Goal: Information Seeking & Learning: Learn about a topic

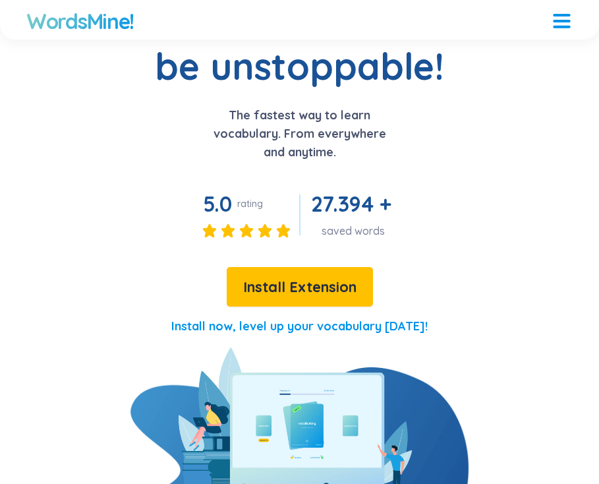
scroll to position [126, 0]
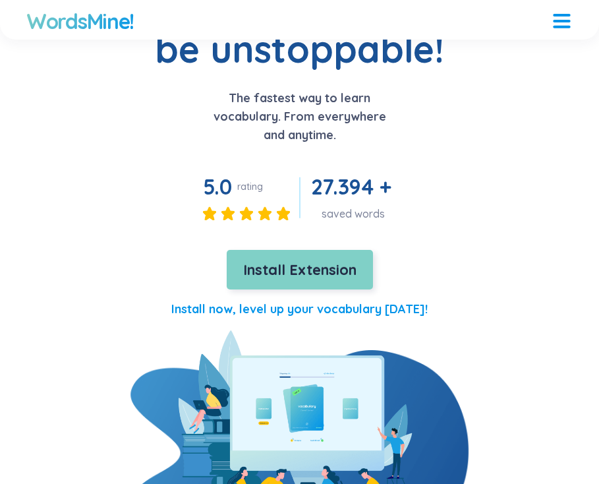
click at [349, 281] on button "Install Extension" at bounding box center [300, 270] width 146 height 40
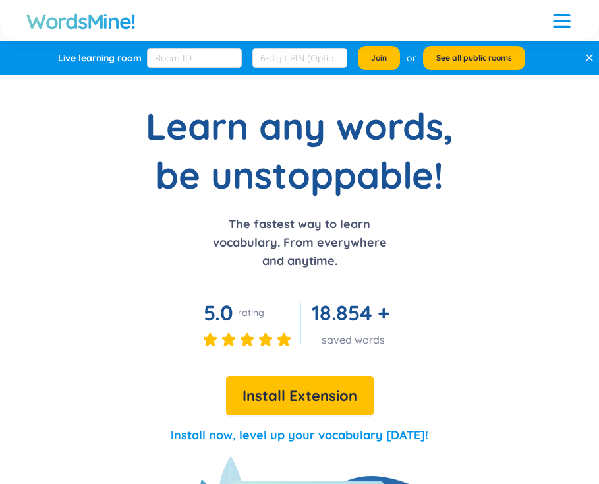
click at [563, 14] on div at bounding box center [561, 15] width 17 height 3
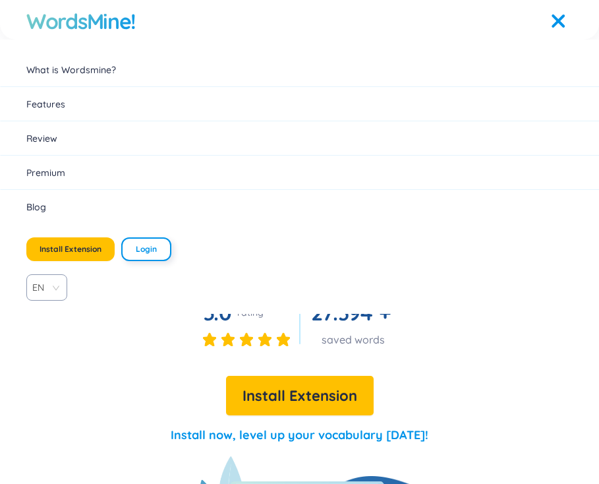
click at [139, 246] on span "Login" at bounding box center [146, 249] width 21 height 11
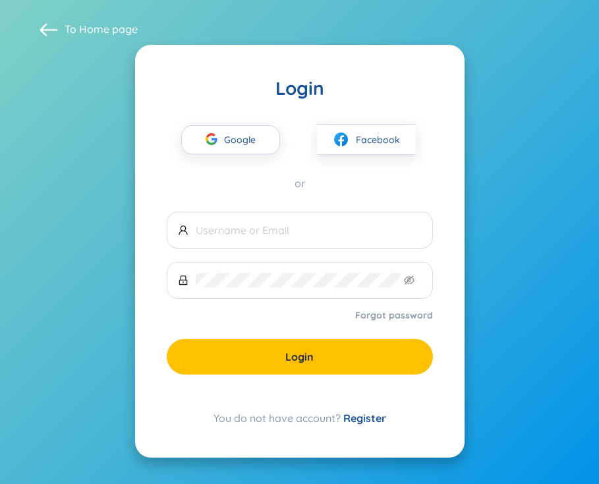
click at [363, 412] on link "Register" at bounding box center [364, 417] width 43 height 13
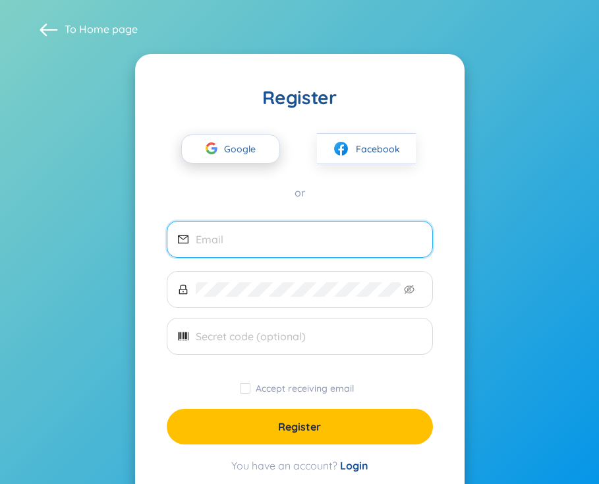
click at [226, 149] on span "Google" at bounding box center [243, 149] width 38 height 28
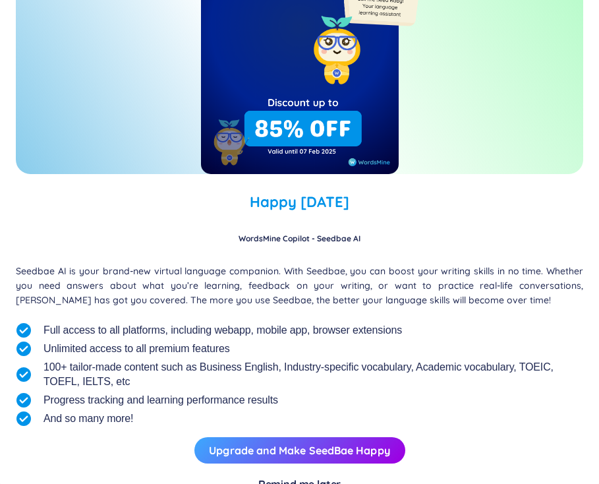
scroll to position [184, 0]
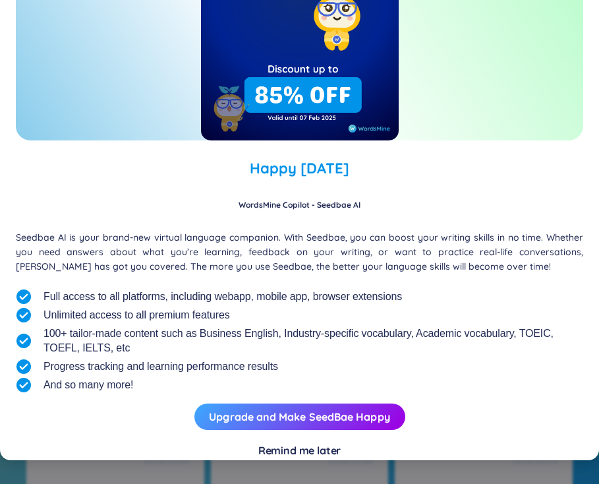
click at [283, 448] on div "Remind me later" at bounding box center [299, 450] width 83 height 14
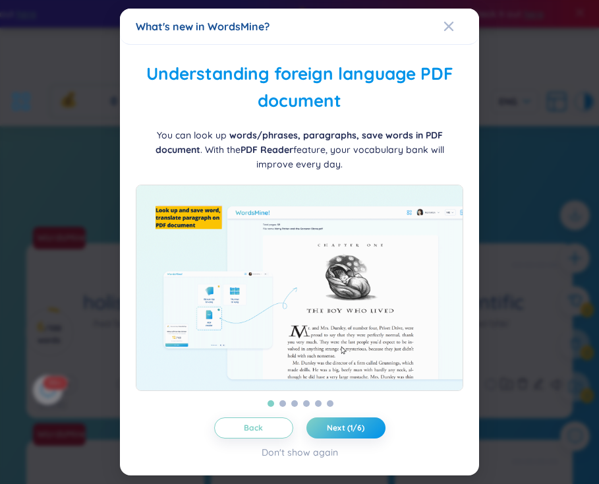
scroll to position [161, 0]
click at [329, 418] on button "Next (1/6)" at bounding box center [345, 427] width 79 height 21
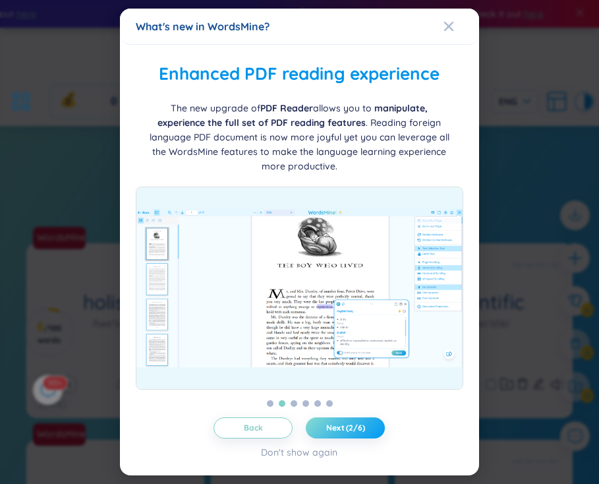
click at [329, 418] on button "Next (2/6)" at bounding box center [345, 427] width 79 height 21
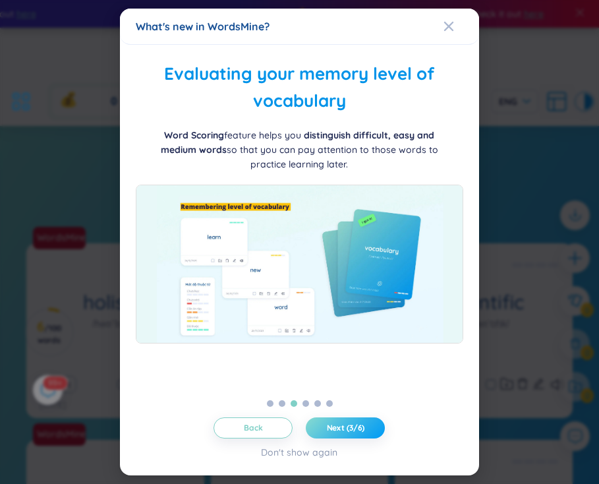
click at [329, 418] on button "Next (3/6)" at bounding box center [345, 427] width 79 height 21
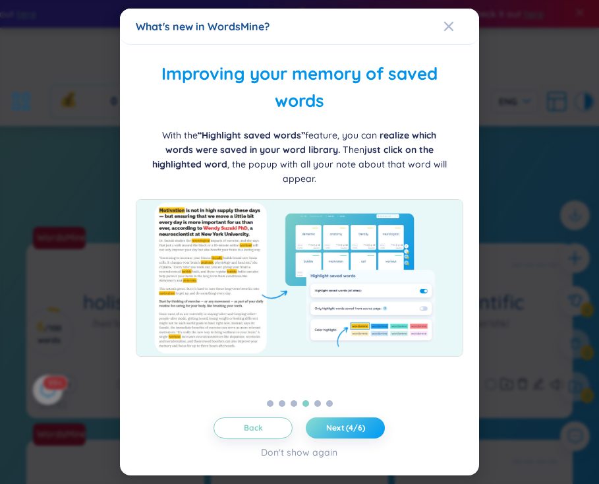
click at [329, 418] on button "Next (4/6)" at bounding box center [345, 427] width 79 height 21
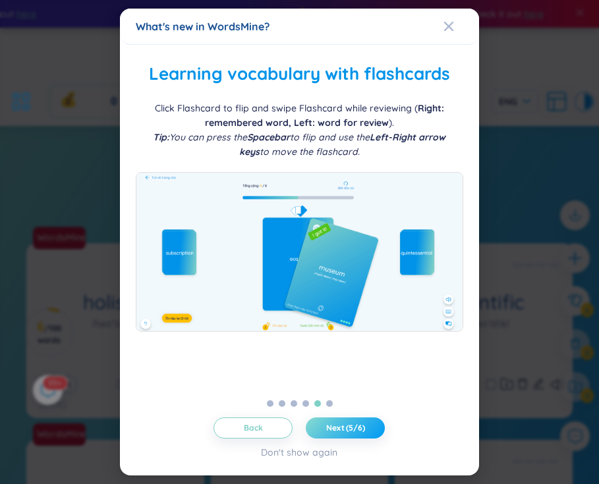
click at [329, 418] on button "Next (5/6)" at bounding box center [345, 427] width 79 height 21
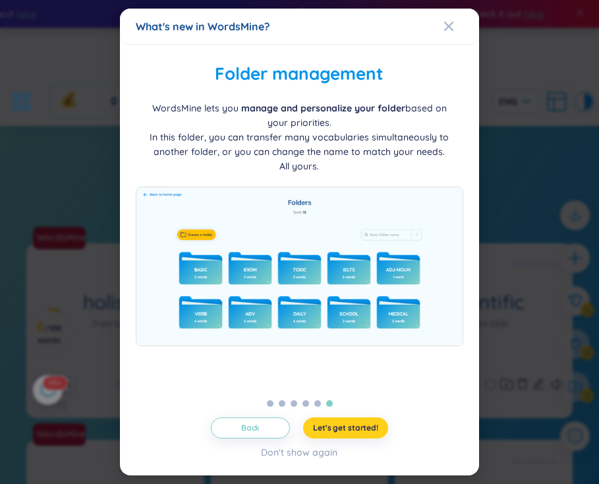
click at [329, 418] on button "Let's get started!" at bounding box center [345, 427] width 85 height 21
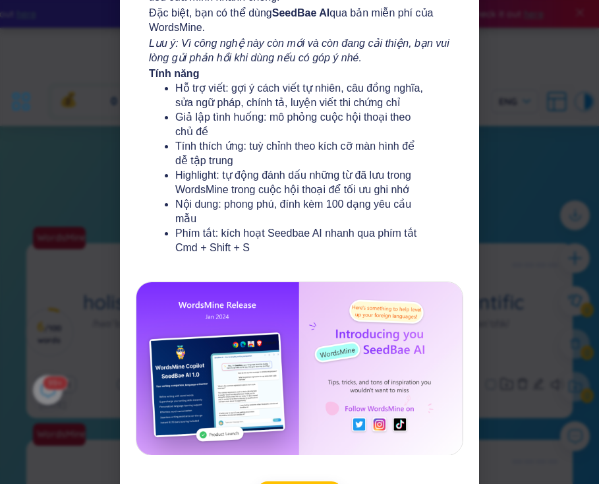
scroll to position [318, 0]
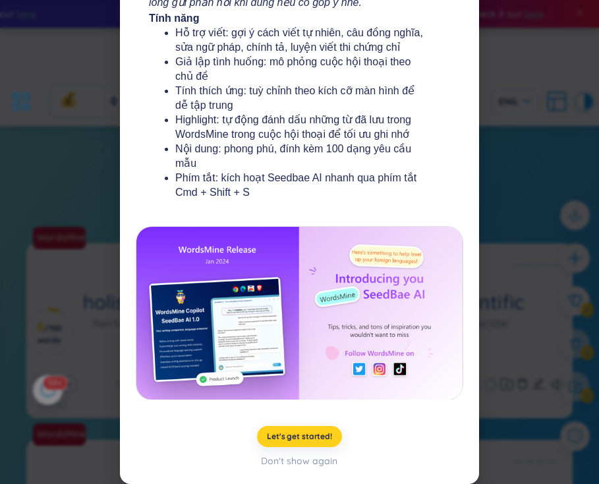
click at [310, 438] on span "Let's get started!" at bounding box center [299, 436] width 65 height 11
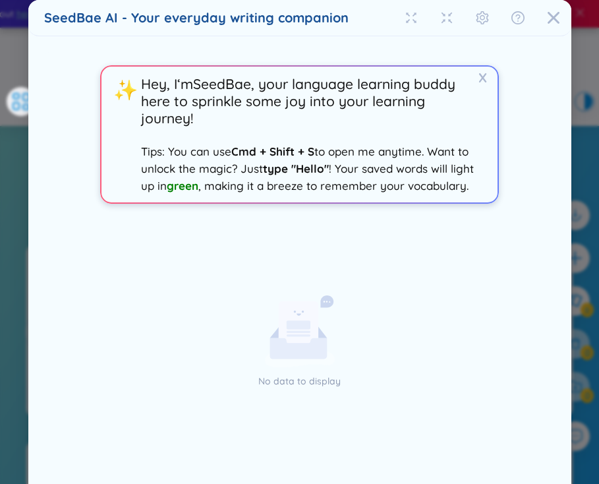
scroll to position [61, 0]
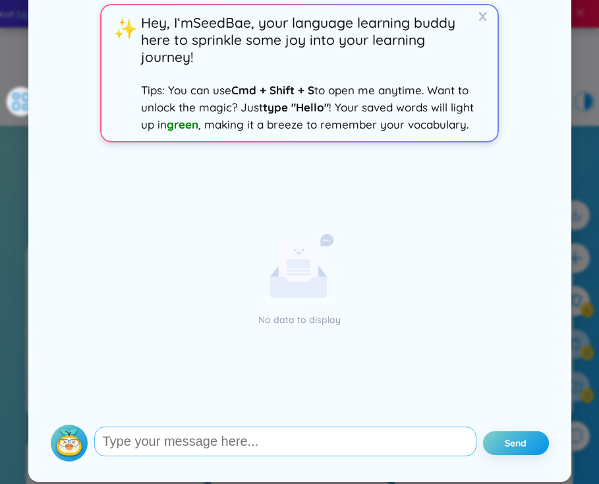
click at [202, 431] on textarea at bounding box center [285, 441] width 382 height 30
type textarea "Hello"
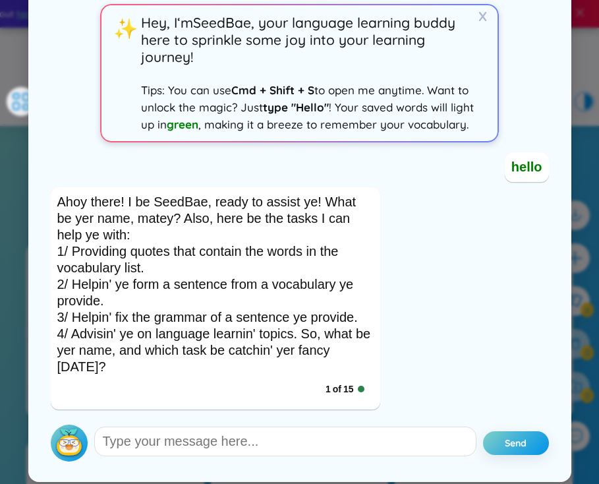
click at [293, 194] on div "Ahoy there! I be SeedBae, ready to assist ye! What be yer name, matey? Also, he…" at bounding box center [215, 284] width 316 height 181
click at [306, 194] on div "Ahoy there! I be SeedBae, ready to assist ye! What be yer name, matey? Also, he…" at bounding box center [215, 284] width 316 height 181
click at [177, 194] on div "Ahoy there! I be SeedBae, ready to assist ye! What be yer name, matey? Also, he…" at bounding box center [215, 284] width 316 height 181
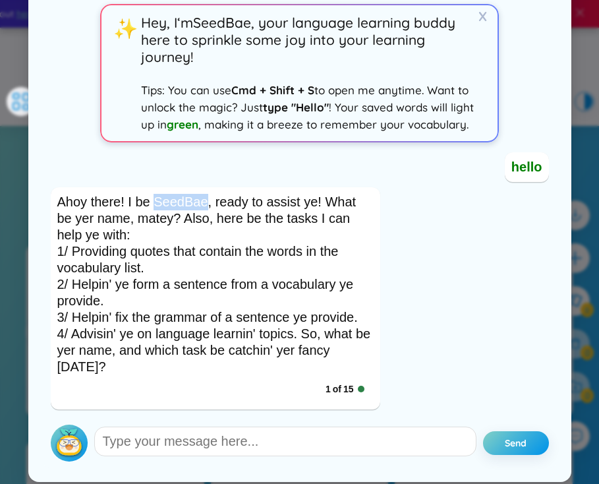
click at [334, 284] on div "Ahoy there! I be SeedBae, ready to assist ye! What be yer name, matey? Also, he…" at bounding box center [215, 284] width 316 height 181
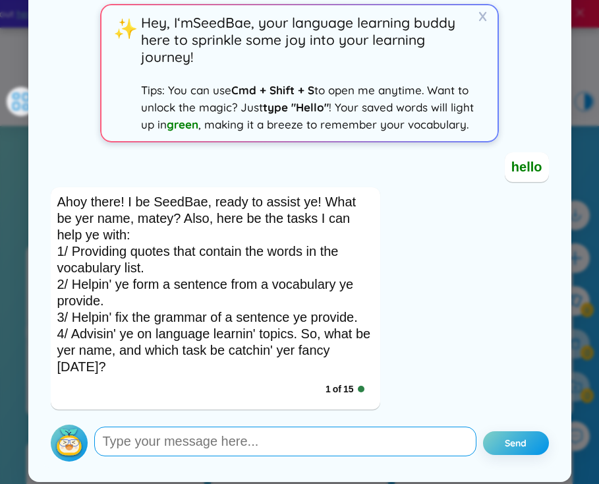
click at [261, 450] on textarea at bounding box center [285, 441] width 382 height 30
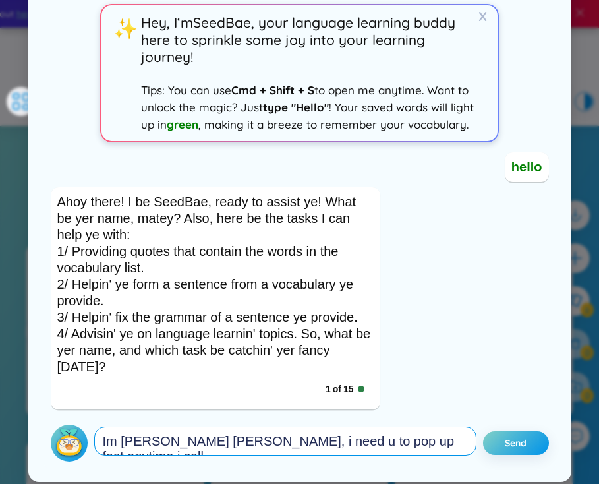
type textarea "call"
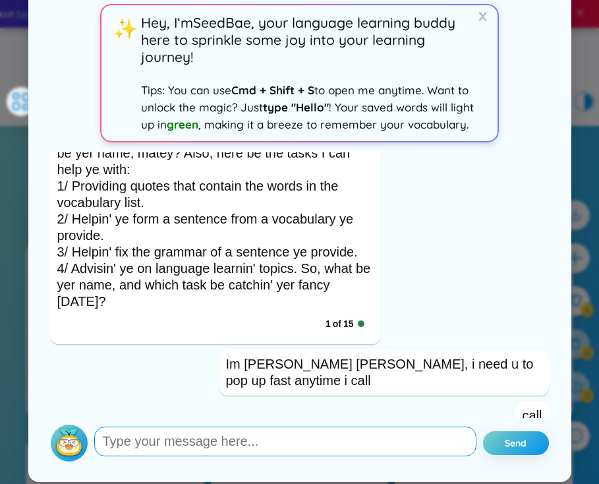
scroll to position [306, 0]
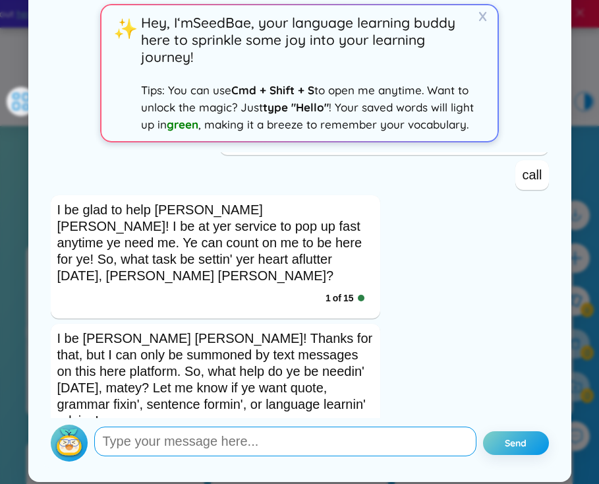
click at [233, 444] on textarea at bounding box center [285, 441] width 382 height 30
type textarea "what does aflutter mean?"
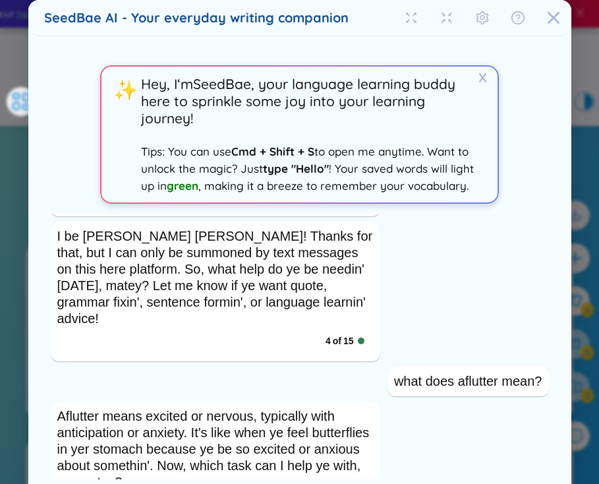
scroll to position [61, 0]
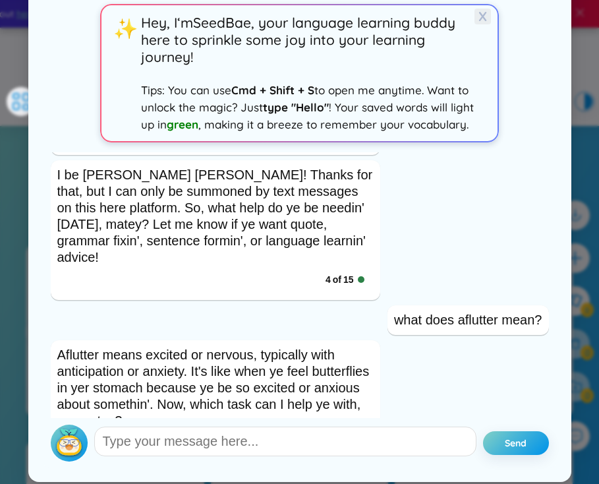
click at [482, 16] on span "X" at bounding box center [482, 17] width 16 height 16
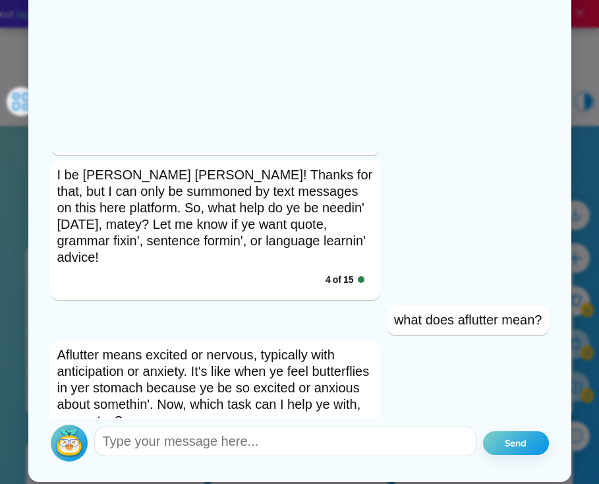
scroll to position [0, 0]
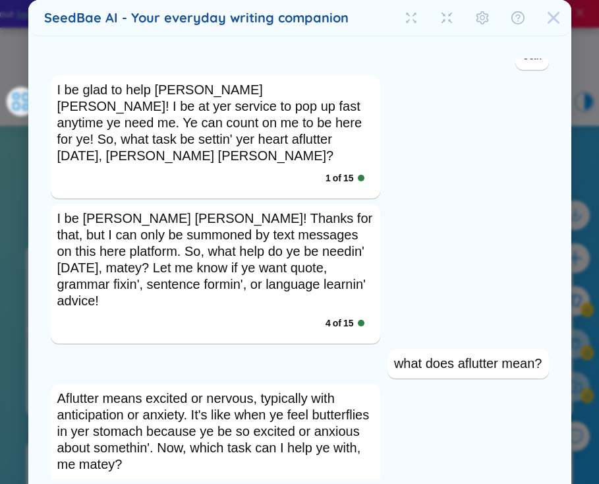
click at [566, 15] on span "Close" at bounding box center [554, 18] width 36 height 36
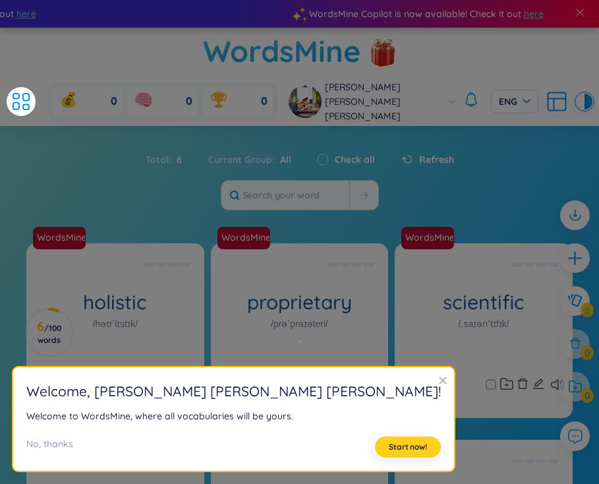
click at [389, 445] on span "Start now!" at bounding box center [408, 446] width 38 height 11
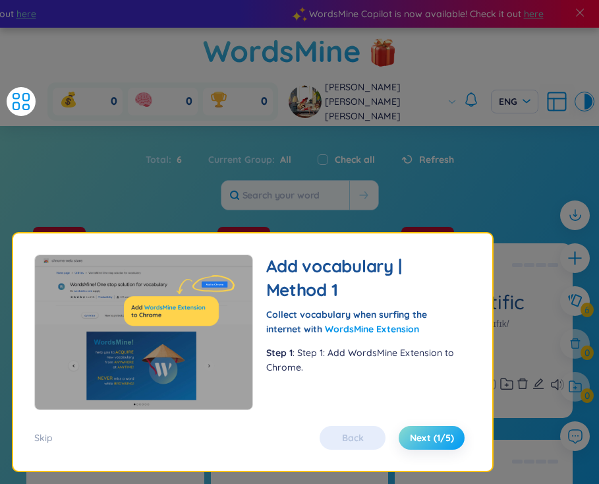
click at [430, 443] on span "Next (1/5)" at bounding box center [432, 437] width 44 height 13
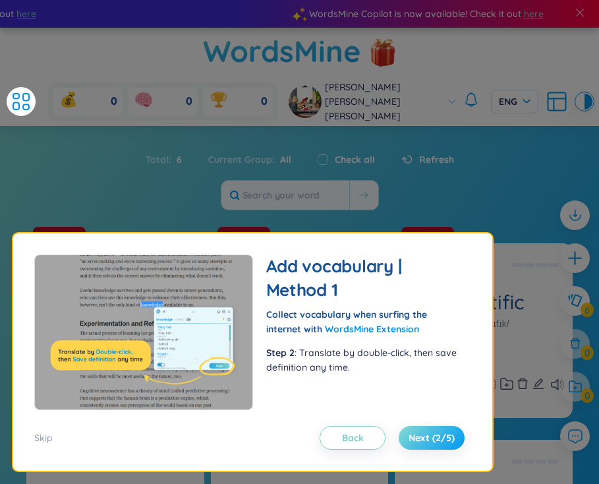
click at [430, 443] on span "Next (2/5)" at bounding box center [431, 437] width 46 height 13
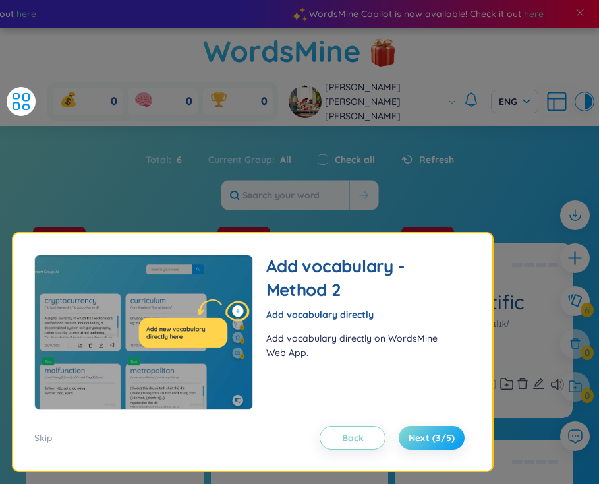
click at [430, 443] on span "Next (3/5)" at bounding box center [431, 437] width 46 height 13
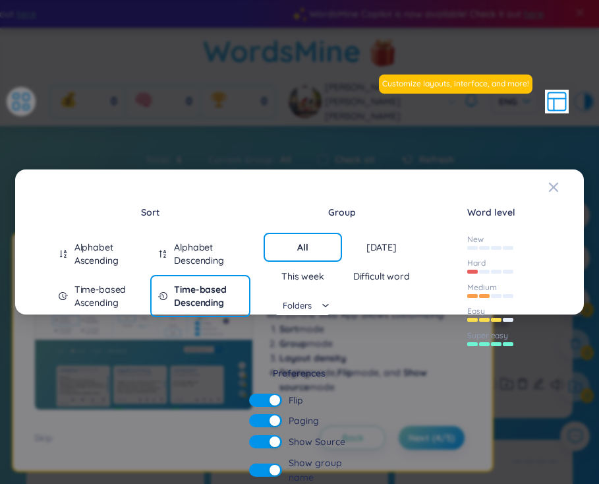
click at [447, 356] on div "Word level New Hard Medium Easy Super easy" at bounding box center [491, 278] width 128 height 161
click at [548, 92] on icon at bounding box center [557, 101] width 18 height 18
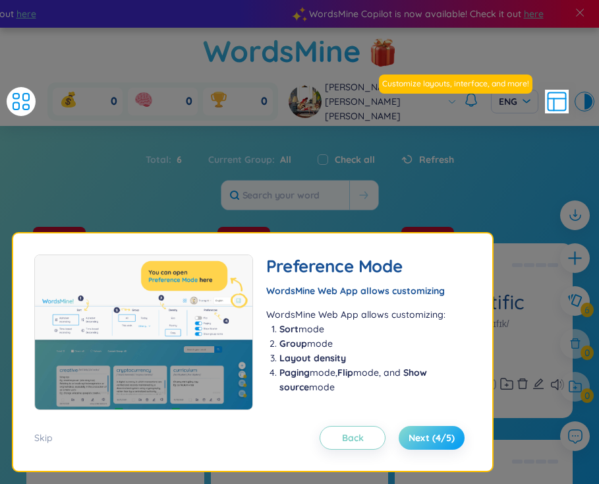
click at [428, 445] on button "Next (4/5)" at bounding box center [432, 438] width 66 height 24
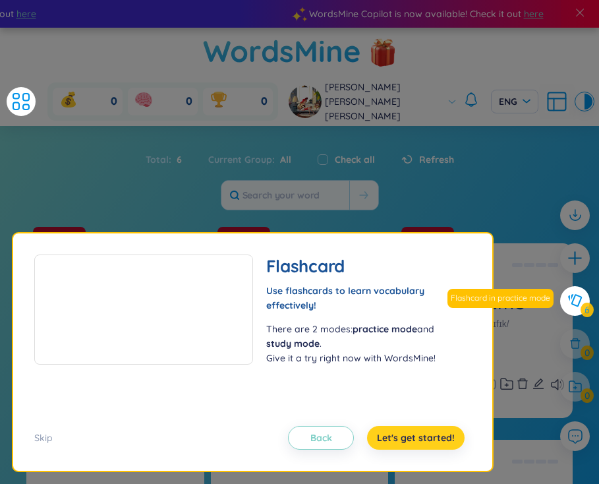
click at [428, 445] on button "Let's get started!" at bounding box center [415, 438] width 97 height 24
